Goal: Navigation & Orientation: Find specific page/section

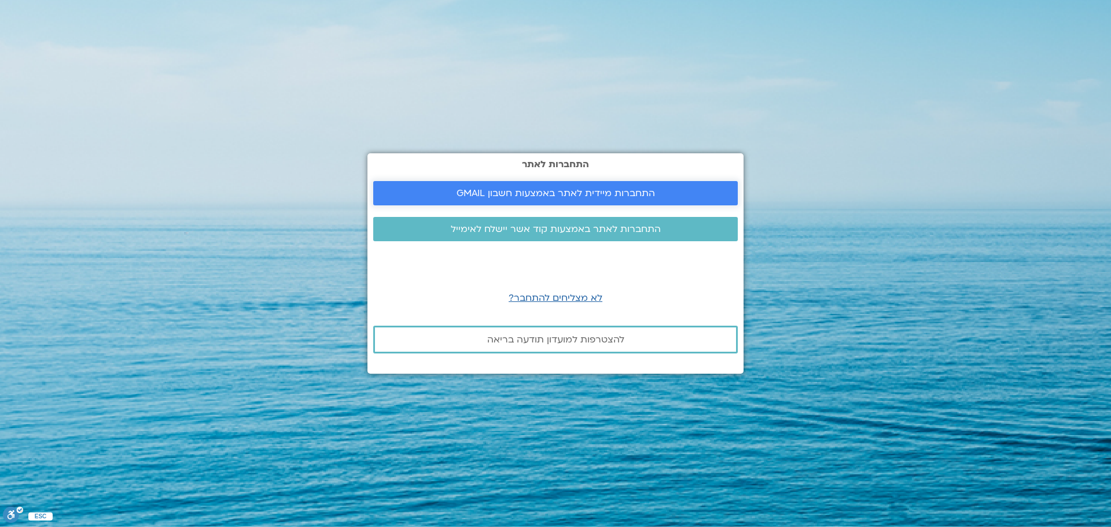
click at [585, 198] on span "התחברות מיידית לאתר באמצעות חשבון GMAIL" at bounding box center [555, 193] width 198 height 10
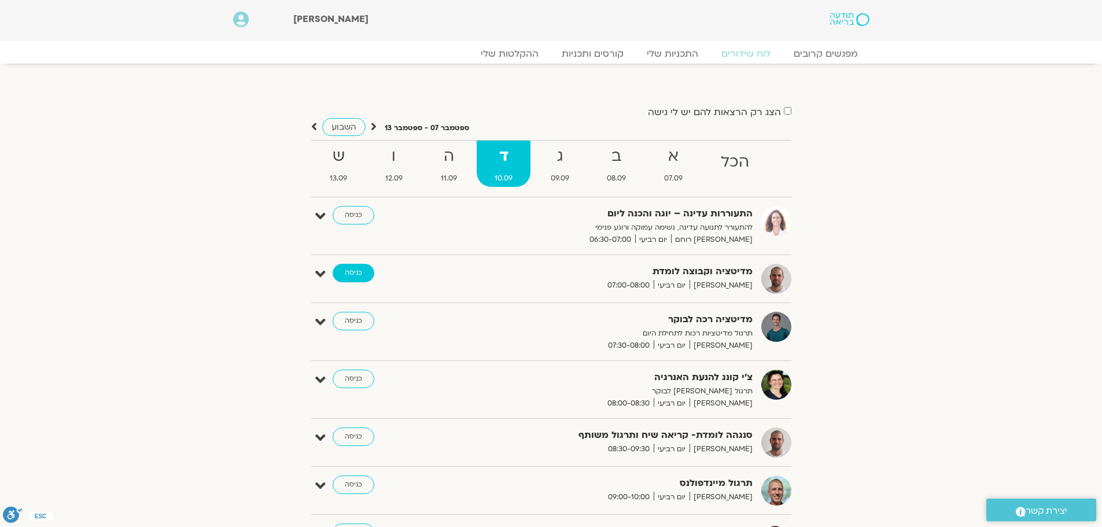
click at [365, 271] on link "כניסה" at bounding box center [354, 273] width 42 height 19
